Goal: Task Accomplishment & Management: Manage account settings

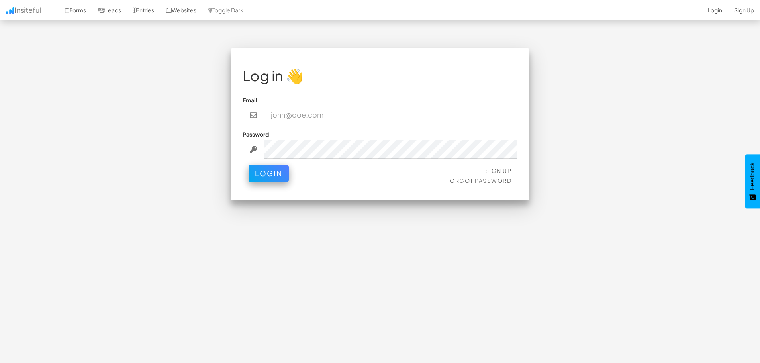
type input "[EMAIL_ADDRESS][DOMAIN_NAME]"
click at [249, 165] on button "Login" at bounding box center [269, 174] width 40 height 18
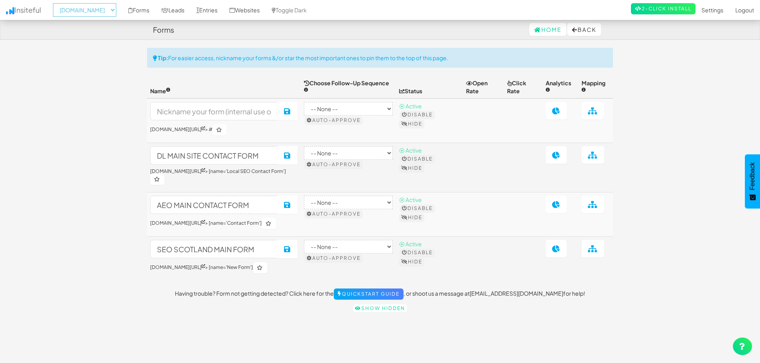
click at [101, 9] on select "-- None -- aeoagency.co.uk seoagencyscotland.com digital-landscope.com" at bounding box center [84, 10] width 63 height 14
select select "2519"
click at [55, 3] on select "-- None -- aeoagency.co.uk seoagencyscotland.com digital-landscope.com" at bounding box center [84, 10] width 63 height 14
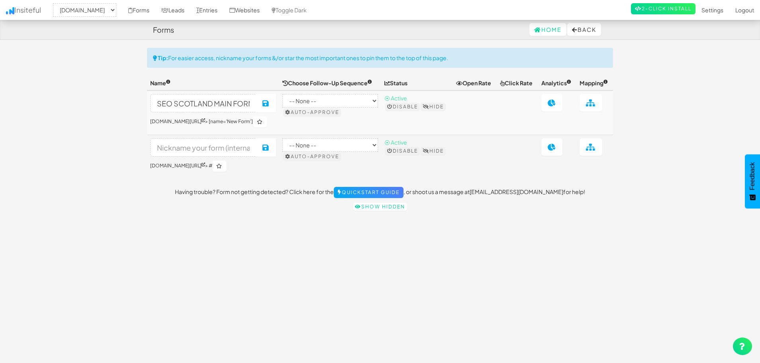
select select "2519"
click at [155, 15] on link "Forms" at bounding box center [138, 10] width 33 height 20
select select "2519"
click at [223, 11] on link "Entries" at bounding box center [206, 10] width 33 height 20
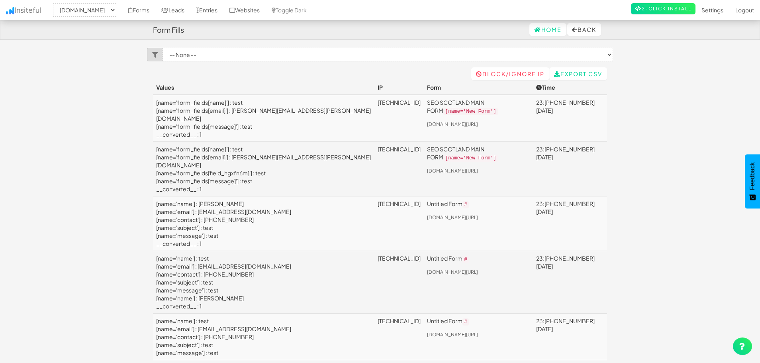
select select "2519"
